Goal: Information Seeking & Learning: Learn about a topic

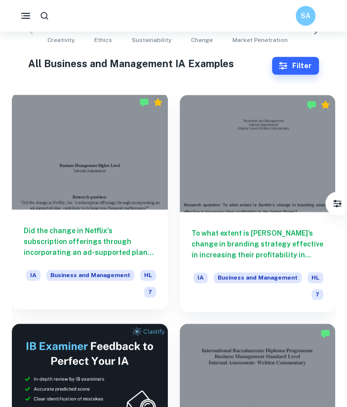
scroll to position [193, 0]
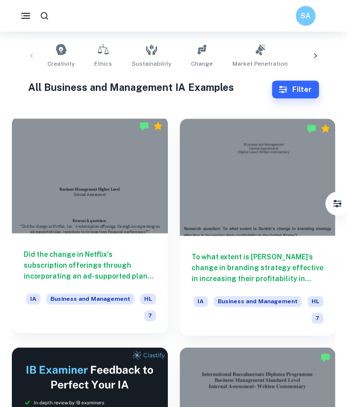
click at [141, 196] on div at bounding box center [90, 174] width 156 height 117
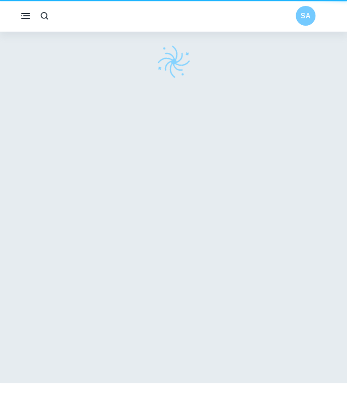
click at [141, 196] on div at bounding box center [173, 191] width 345 height 383
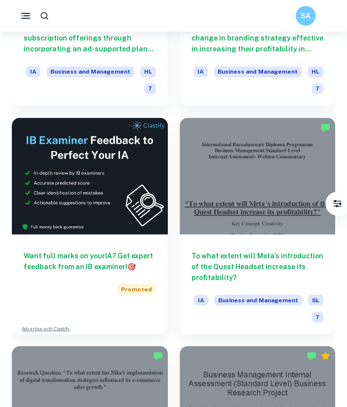
scroll to position [434, 0]
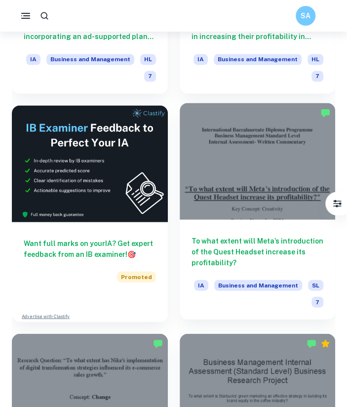
click at [265, 186] on div at bounding box center [258, 161] width 156 height 117
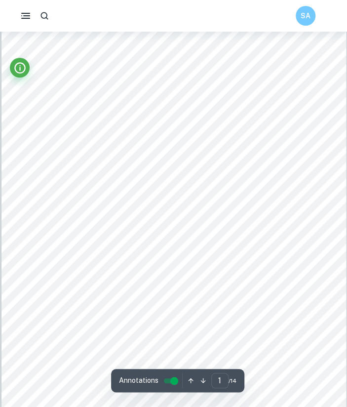
scroll to position [30, 0]
